Goal: Task Accomplishment & Management: Manage account settings

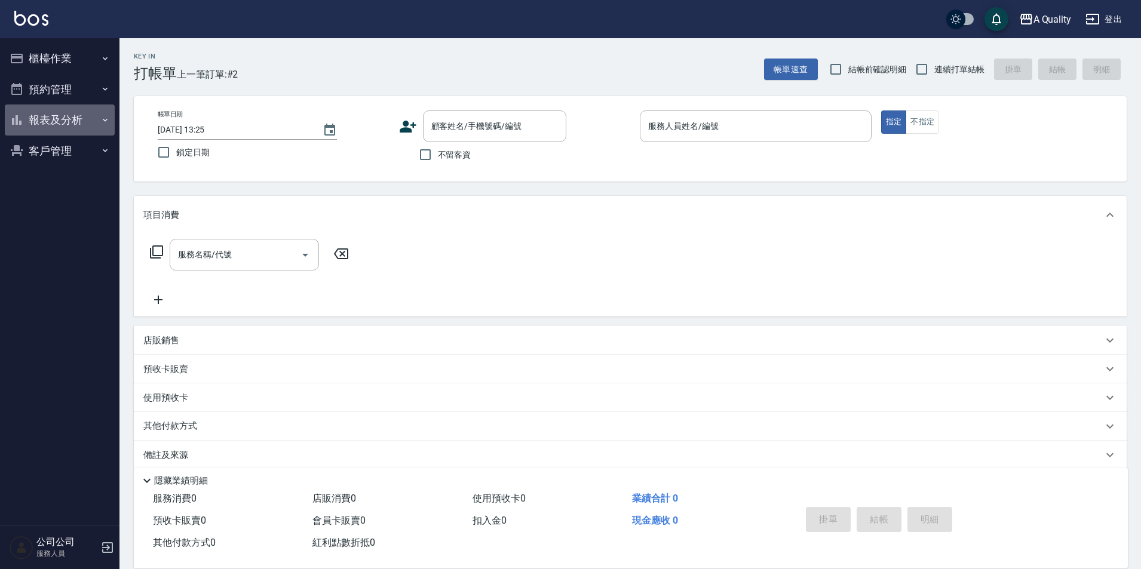
click at [36, 111] on button "報表及分析" at bounding box center [60, 120] width 110 height 31
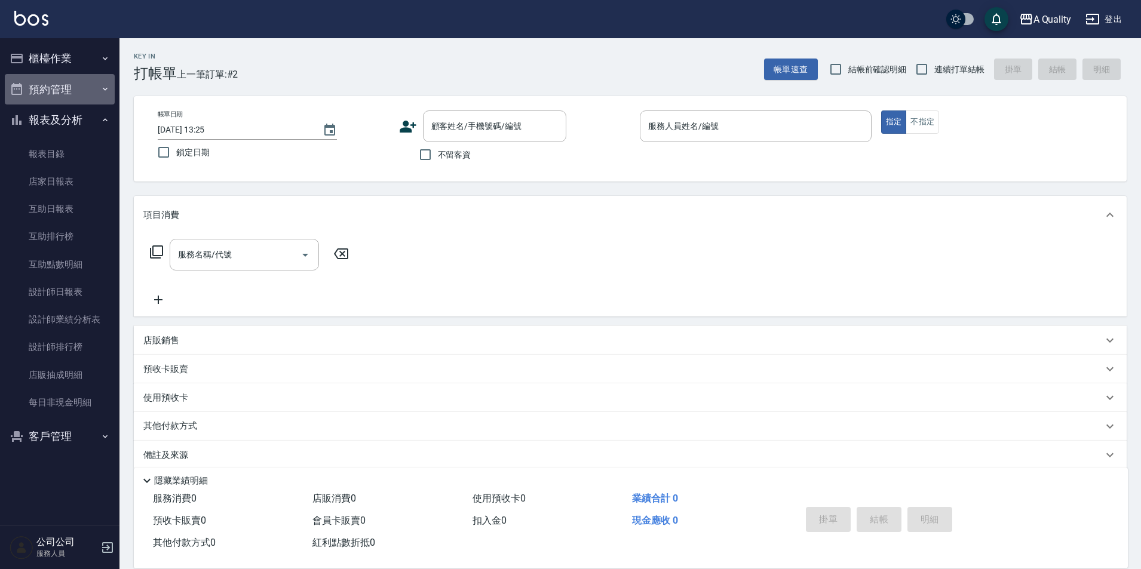
click at [42, 88] on button "預約管理" at bounding box center [60, 89] width 110 height 31
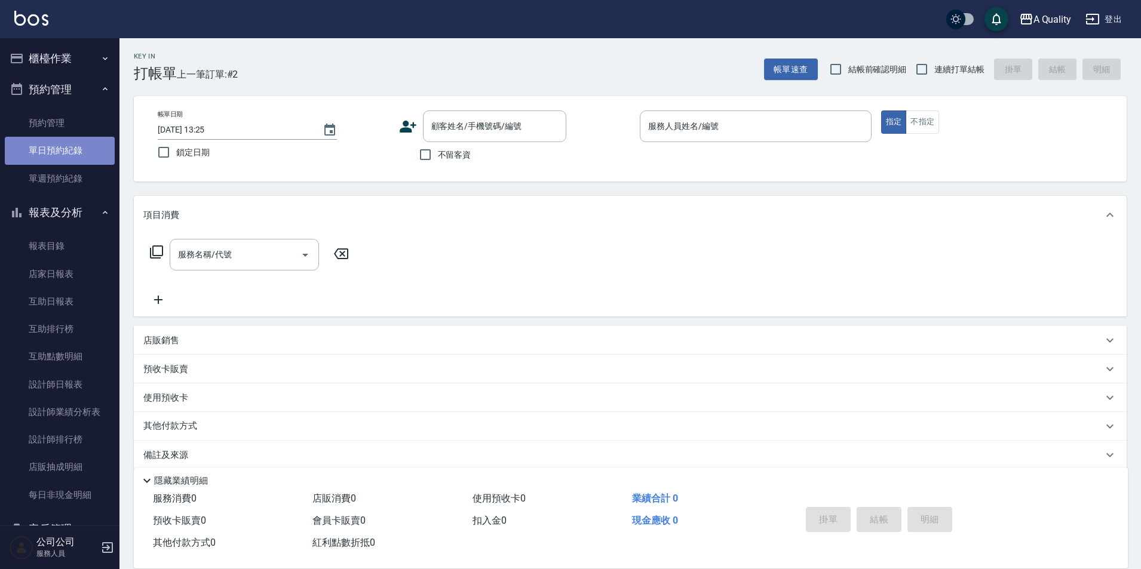
click at [79, 144] on link "單日預約紀錄" at bounding box center [60, 150] width 110 height 27
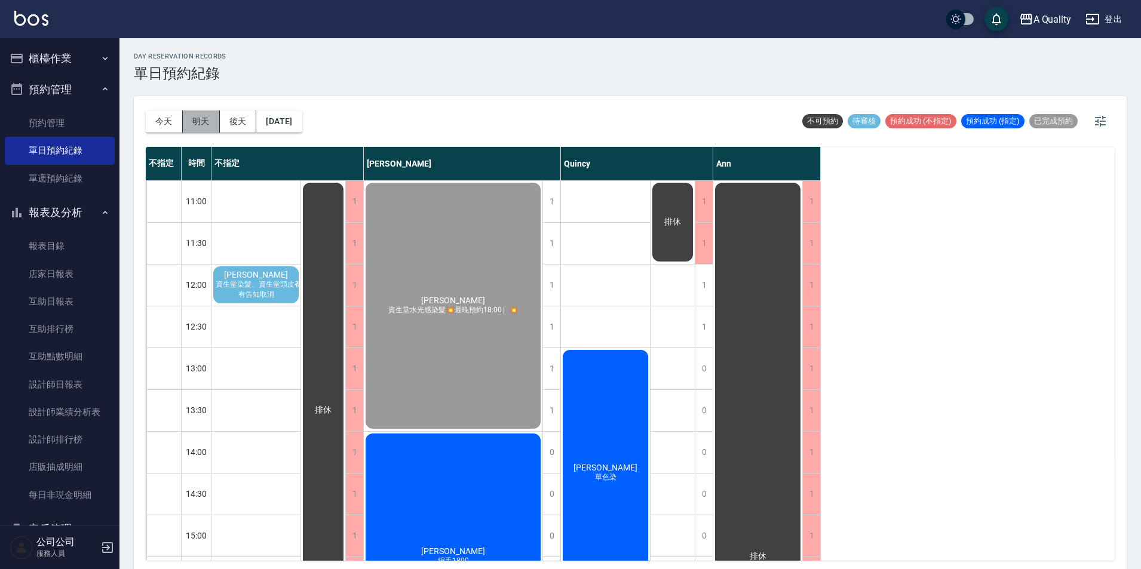
click at [200, 130] on button "明天" at bounding box center [201, 121] width 37 height 22
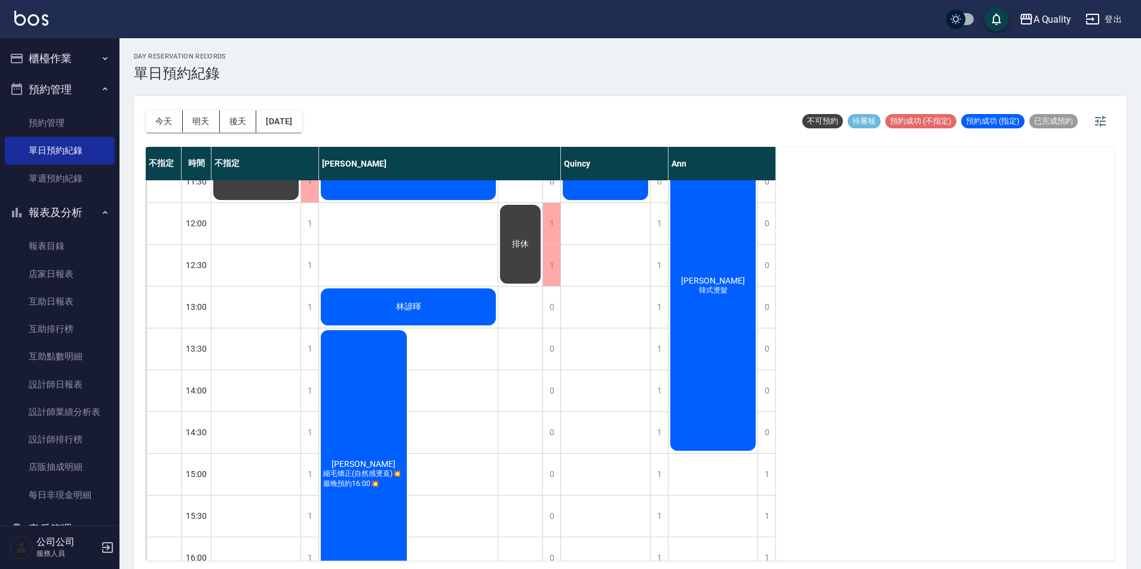
scroll to position [119, 0]
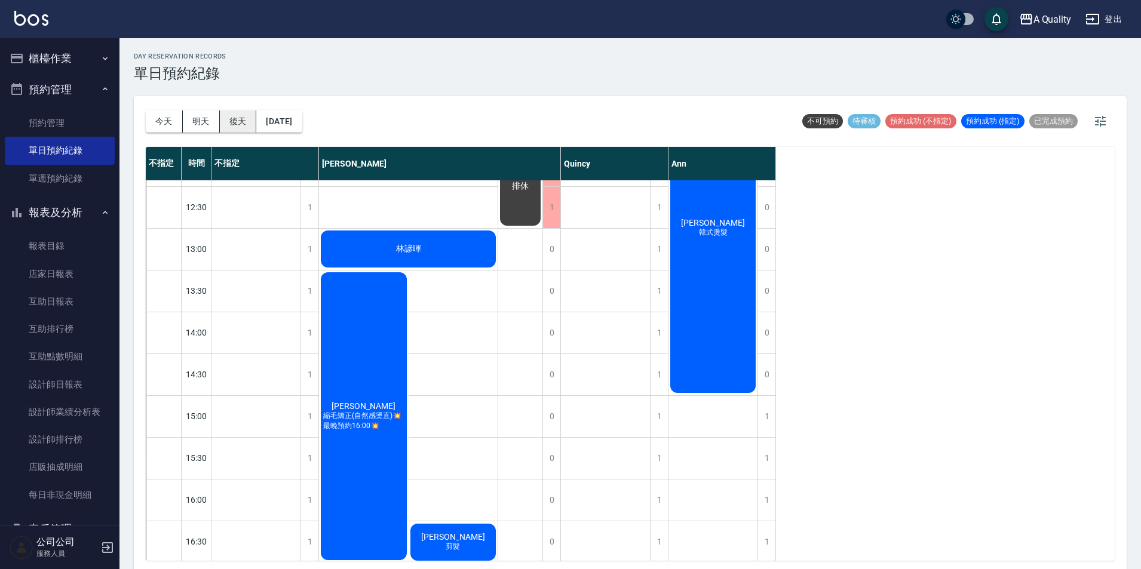
click at [245, 125] on button "後天" at bounding box center [238, 121] width 37 height 22
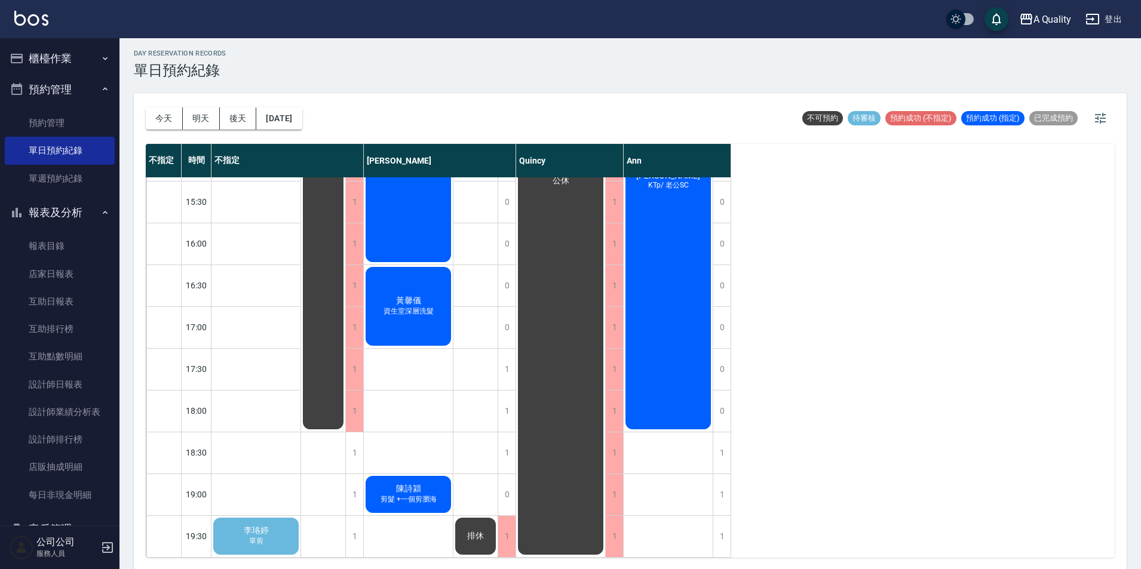
scroll to position [4, 0]
click at [726, 525] on div "1" at bounding box center [722, 535] width 18 height 41
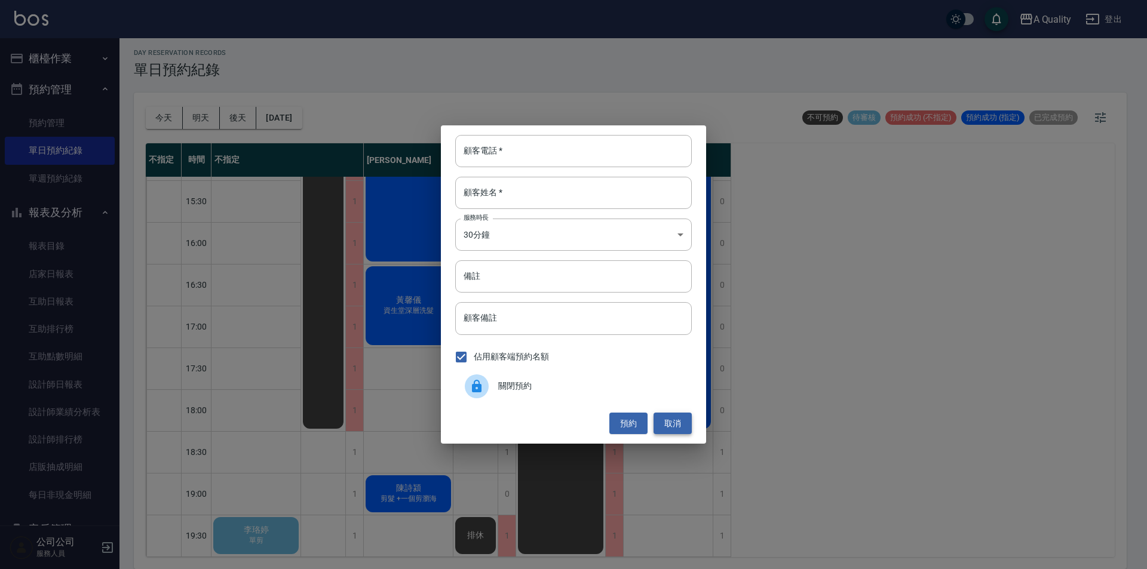
click at [684, 430] on button "取消" at bounding box center [672, 424] width 38 height 22
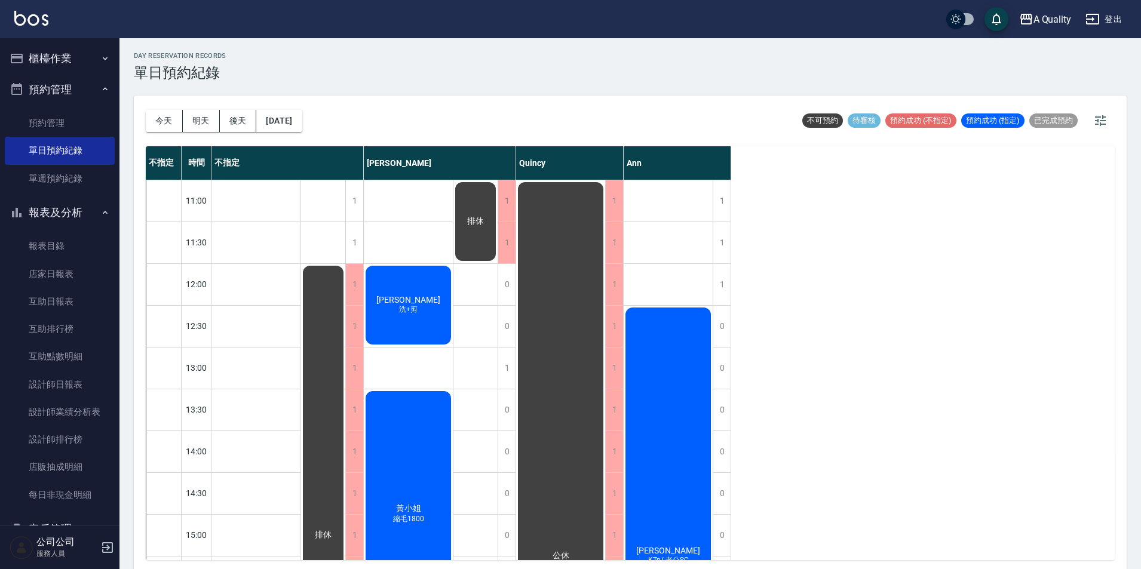
scroll to position [0, 0]
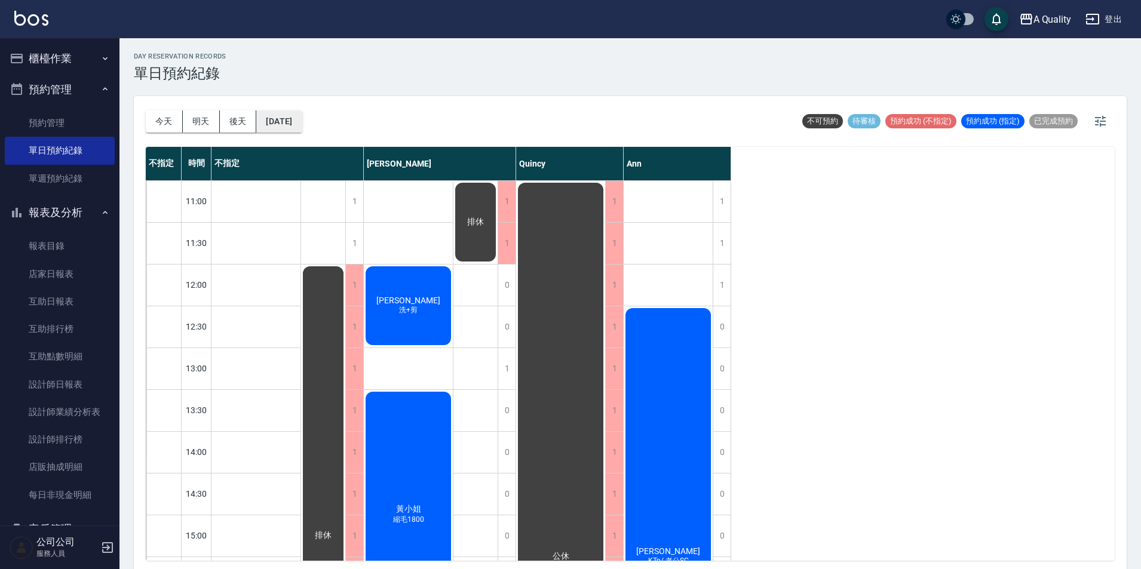
click at [283, 110] on button "[DATE]" at bounding box center [278, 121] width 45 height 22
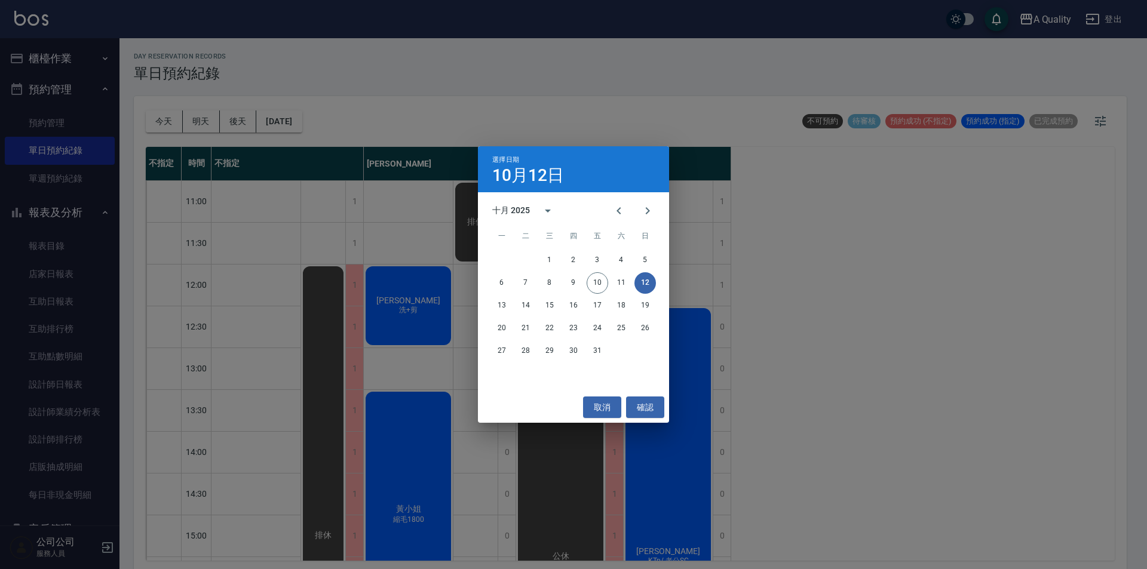
click at [534, 292] on div "6 7 8 9 10 11 12" at bounding box center [573, 283] width 191 height 22
click at [533, 297] on div "13 14 15 16 17 18 19" at bounding box center [573, 306] width 191 height 22
click at [532, 299] on button "14" at bounding box center [526, 306] width 22 height 22
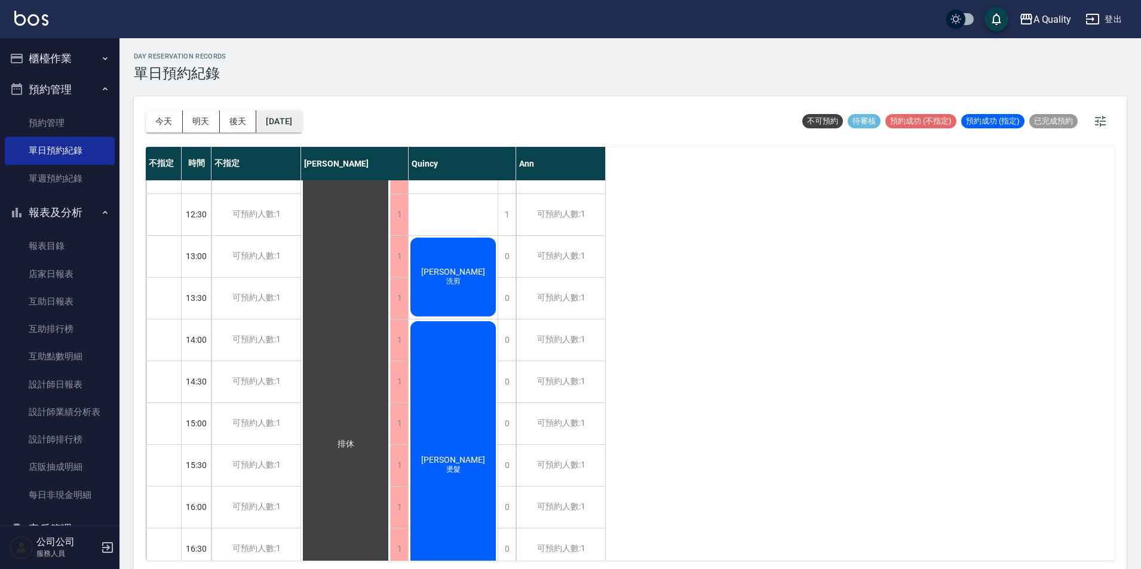
scroll to position [83, 0]
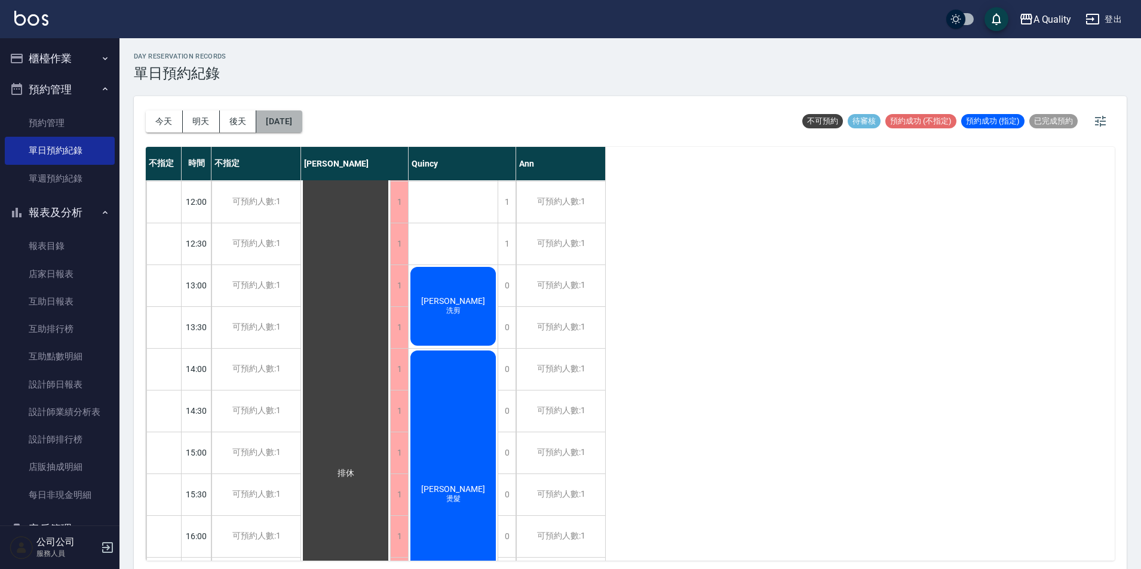
click at [296, 124] on button "[DATE]" at bounding box center [278, 121] width 45 height 22
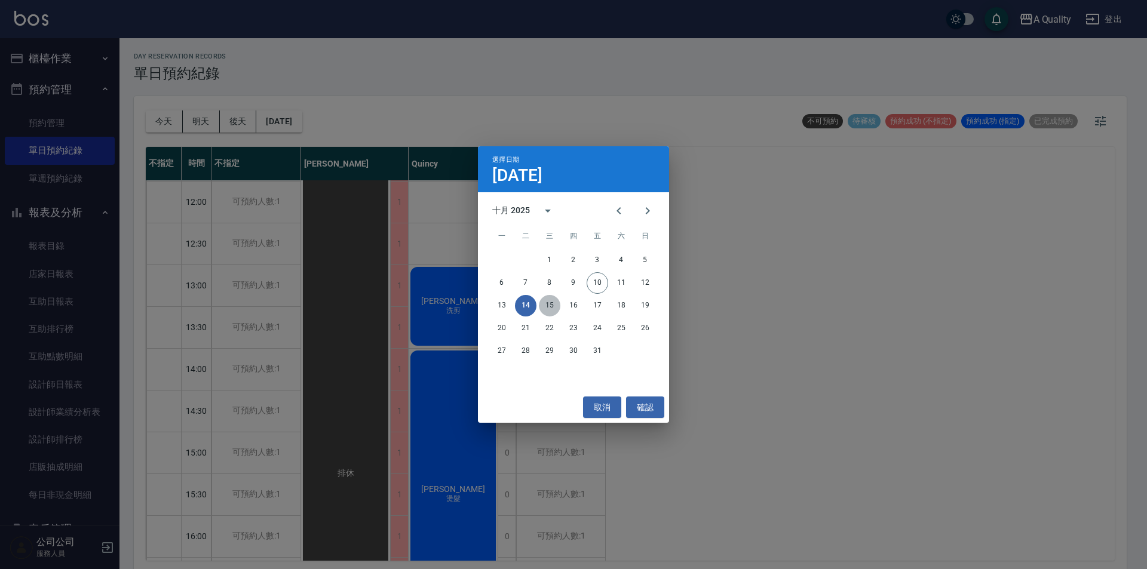
click at [559, 305] on button "15" at bounding box center [550, 306] width 22 height 22
